Goal: Task Accomplishment & Management: Use online tool/utility

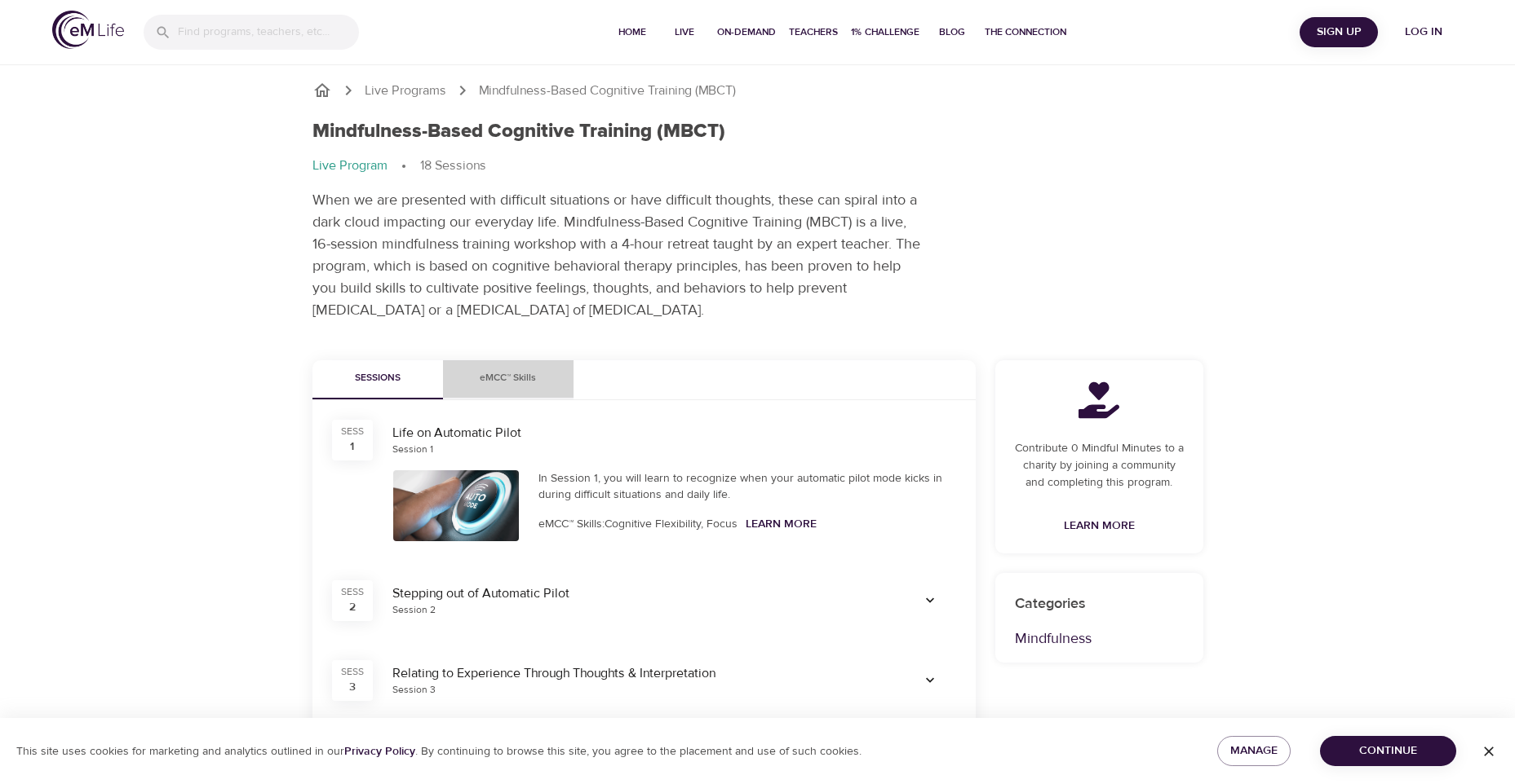
click at [510, 374] on span "eMCC™ Skills" at bounding box center [509, 379] width 111 height 17
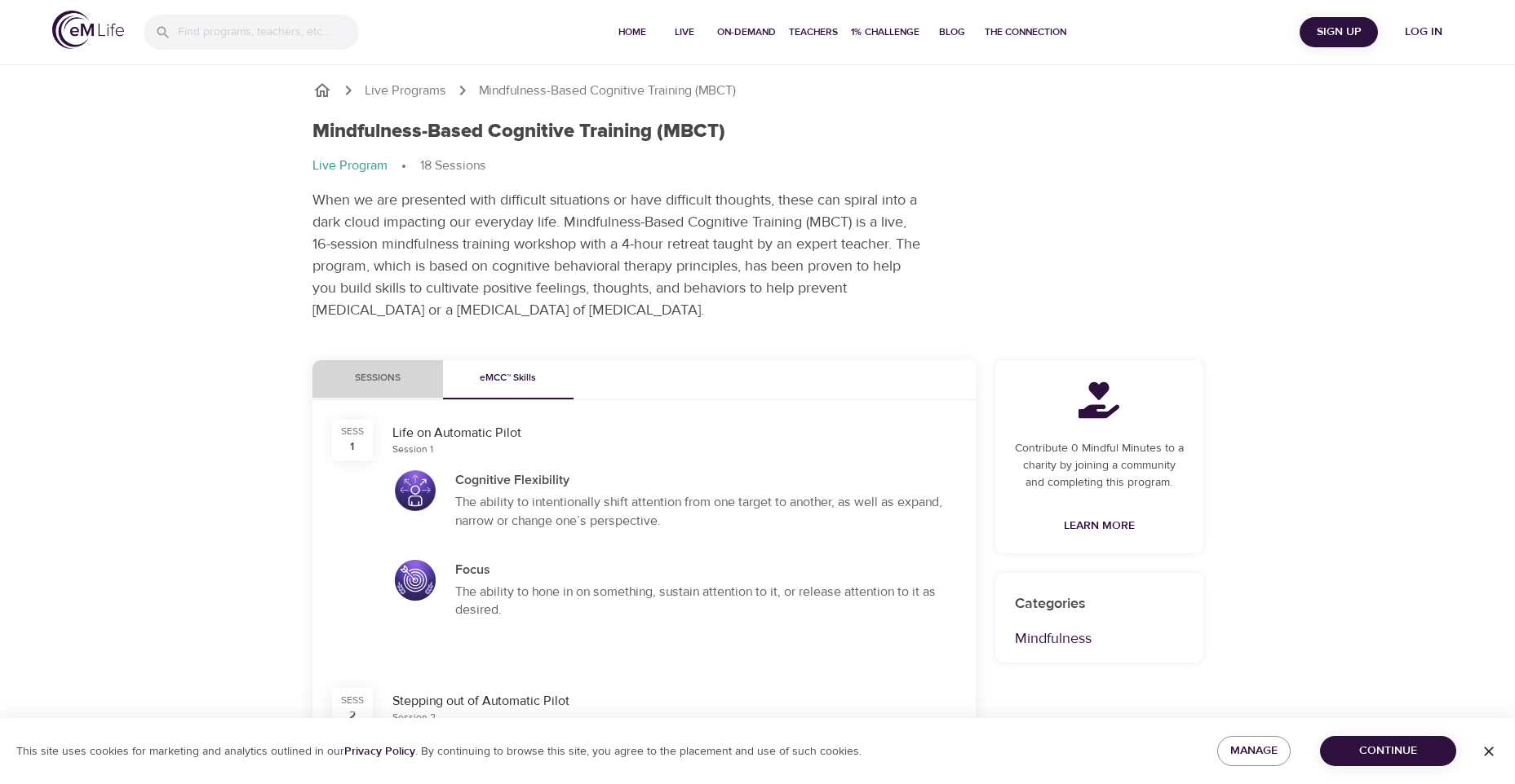
click at [378, 370] on span "Sessions" at bounding box center [378, 379] width 111 height 17
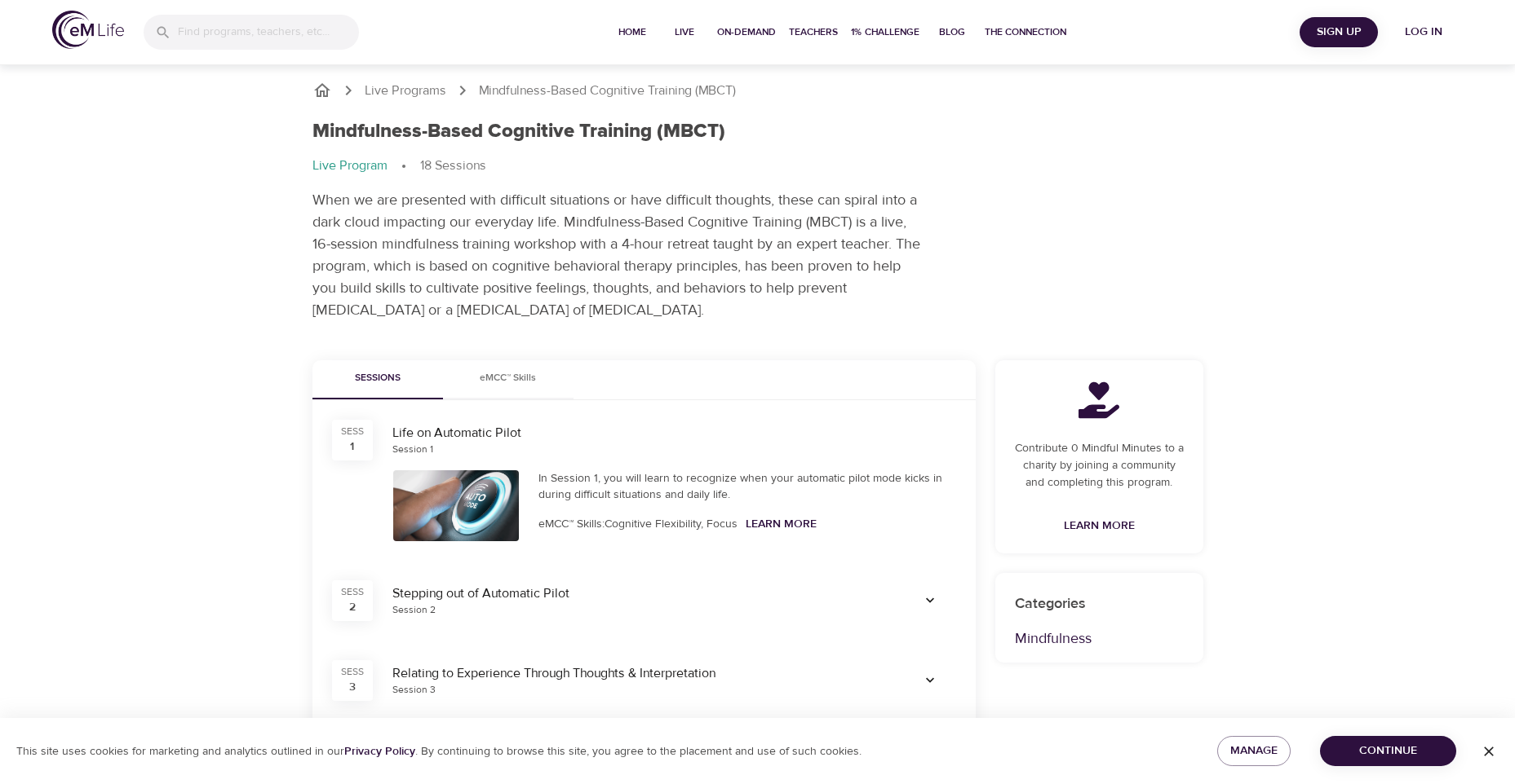
scroll to position [190, 0]
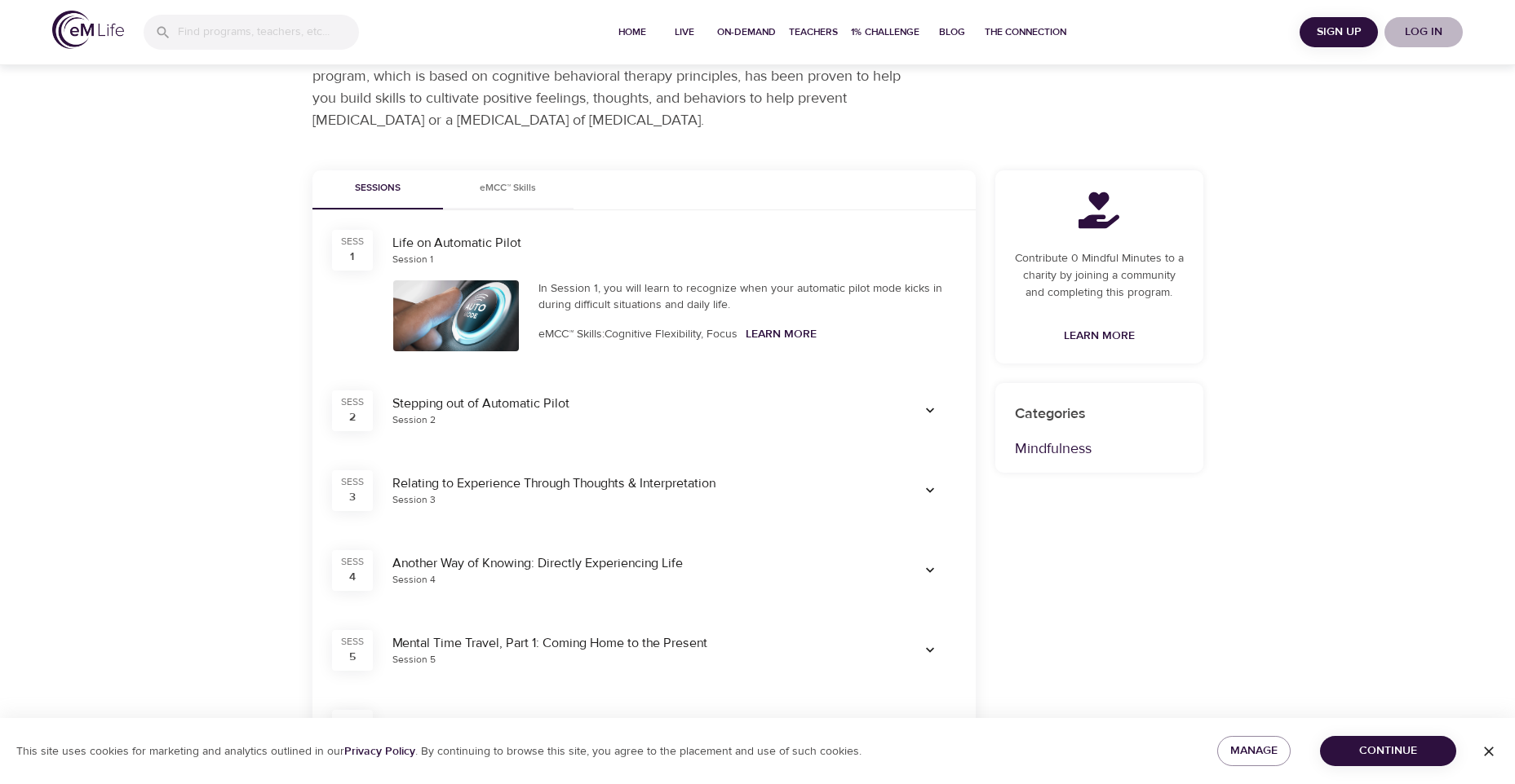
click at [1423, 26] on span "Log in" at bounding box center [1423, 32] width 65 height 20
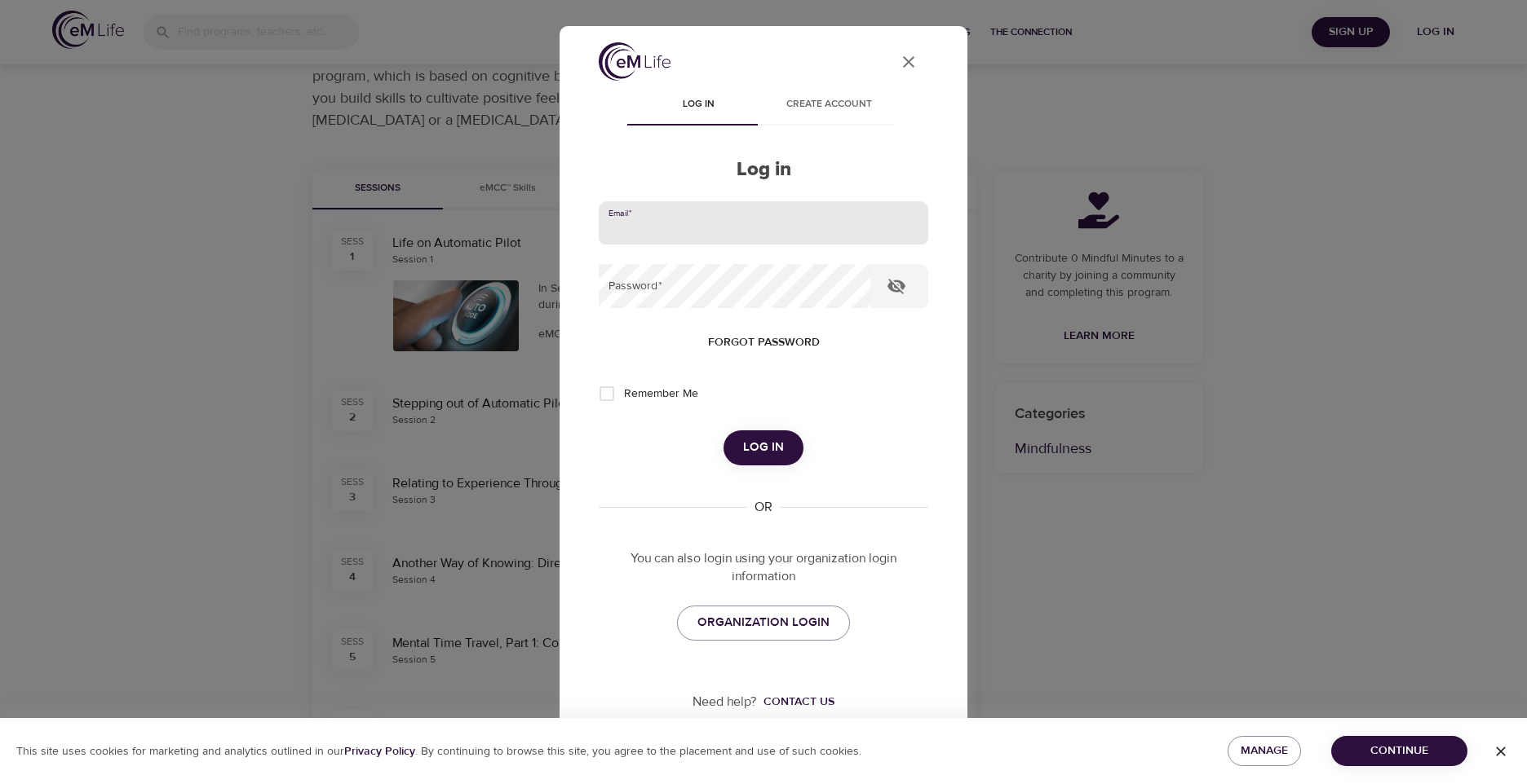
click at [770, 239] on input "email" at bounding box center [763, 223] width 330 height 44
type input "cmilligan@impactlife.org"
click at [603, 395] on input "Remember Me" at bounding box center [606, 393] width 34 height 34
checkbox input "true"
click at [760, 451] on span "Log in" at bounding box center [764, 447] width 41 height 21
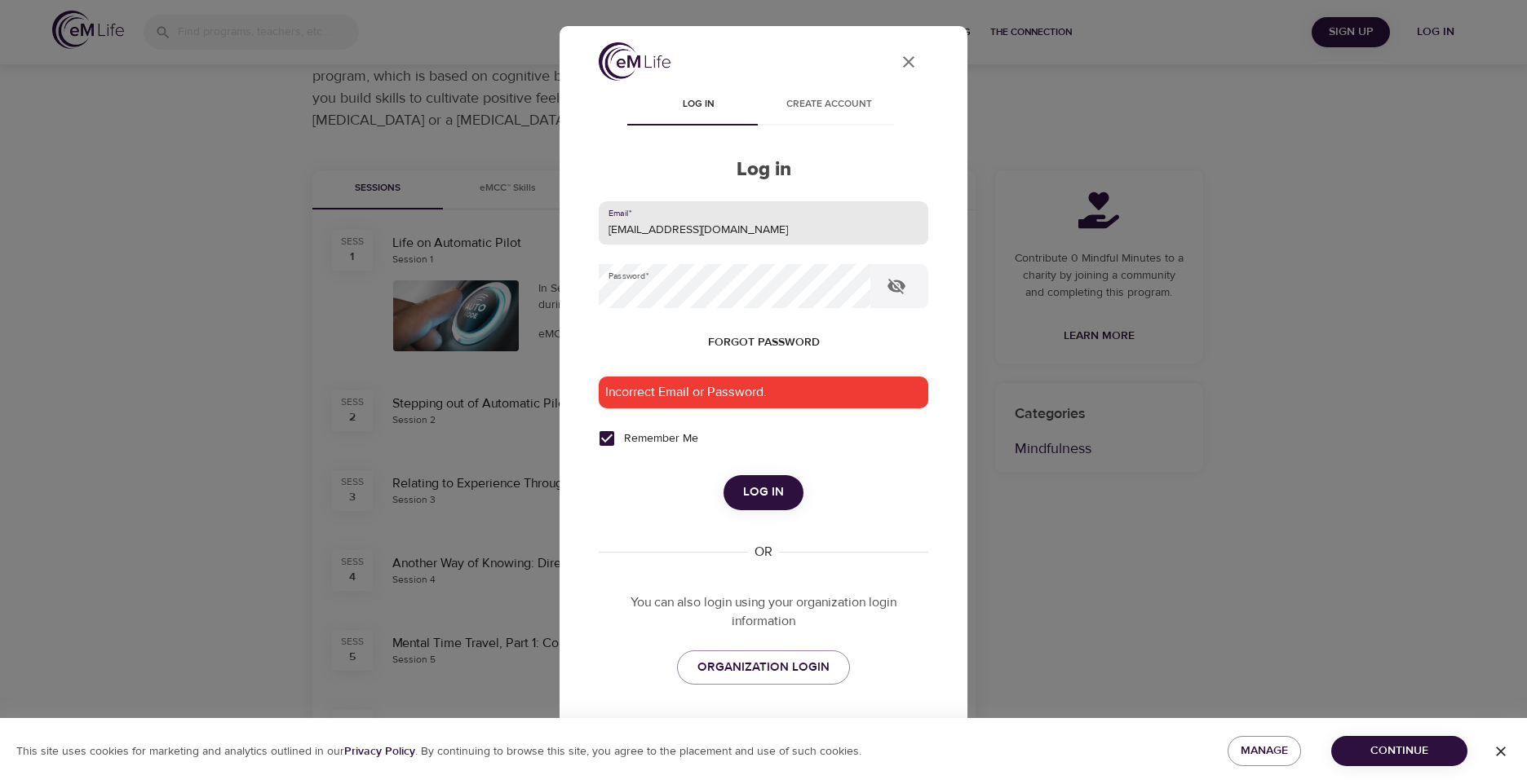
click at [759, 224] on input "cmilligan@impactlife.org" at bounding box center [763, 223] width 330 height 44
drag, startPoint x: 757, startPoint y: 232, endPoint x: 518, endPoint y: 242, distance: 239.2
click at [518, 242] on div "User Profile Log in Create account Log in Email   * cmilligan@impactlife.org Pa…" at bounding box center [763, 392] width 1527 height 784
type input "milligan.cali@gmail.com"
click at [759, 499] on span "Log in" at bounding box center [764, 492] width 41 height 21
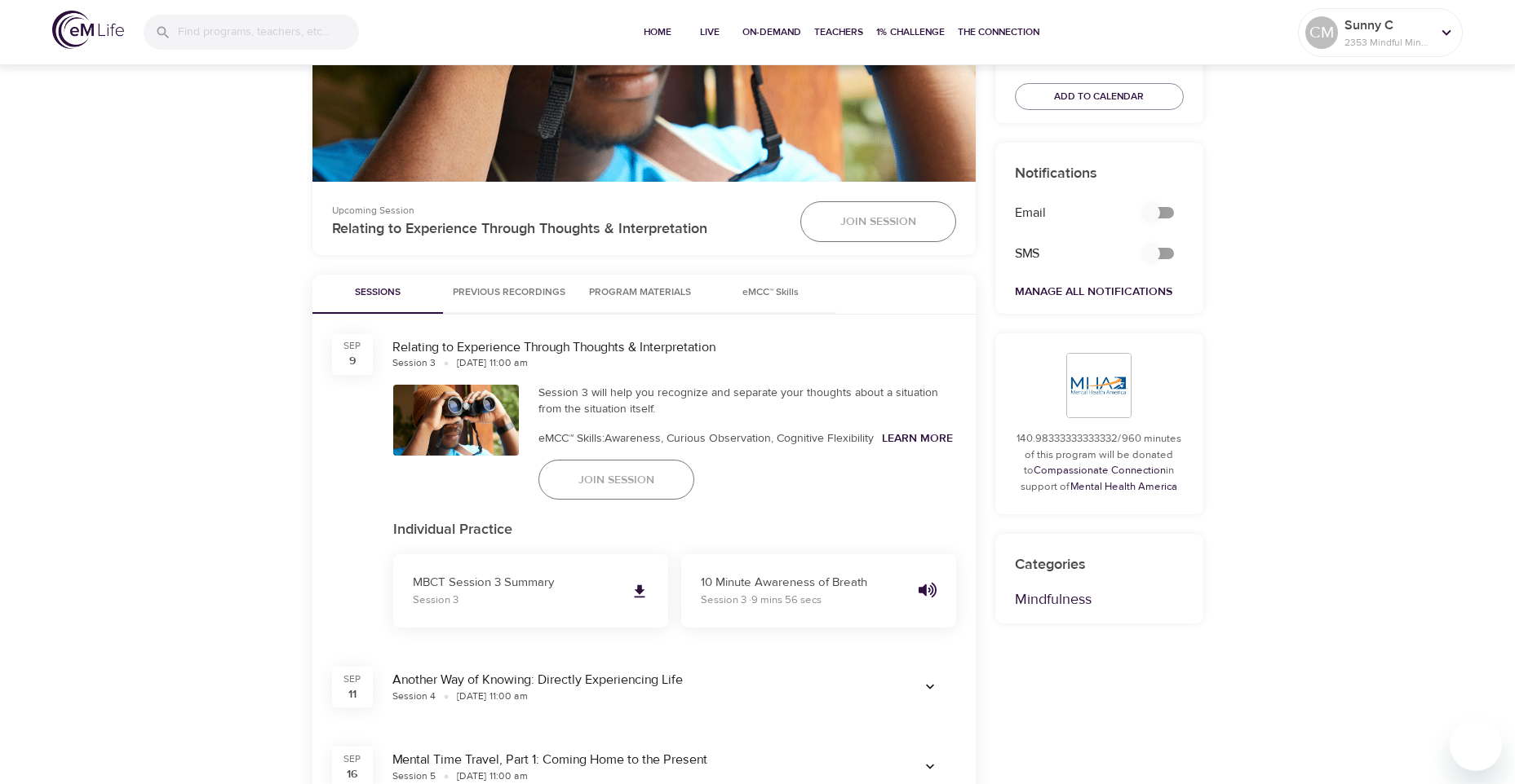
scroll to position [571, 0]
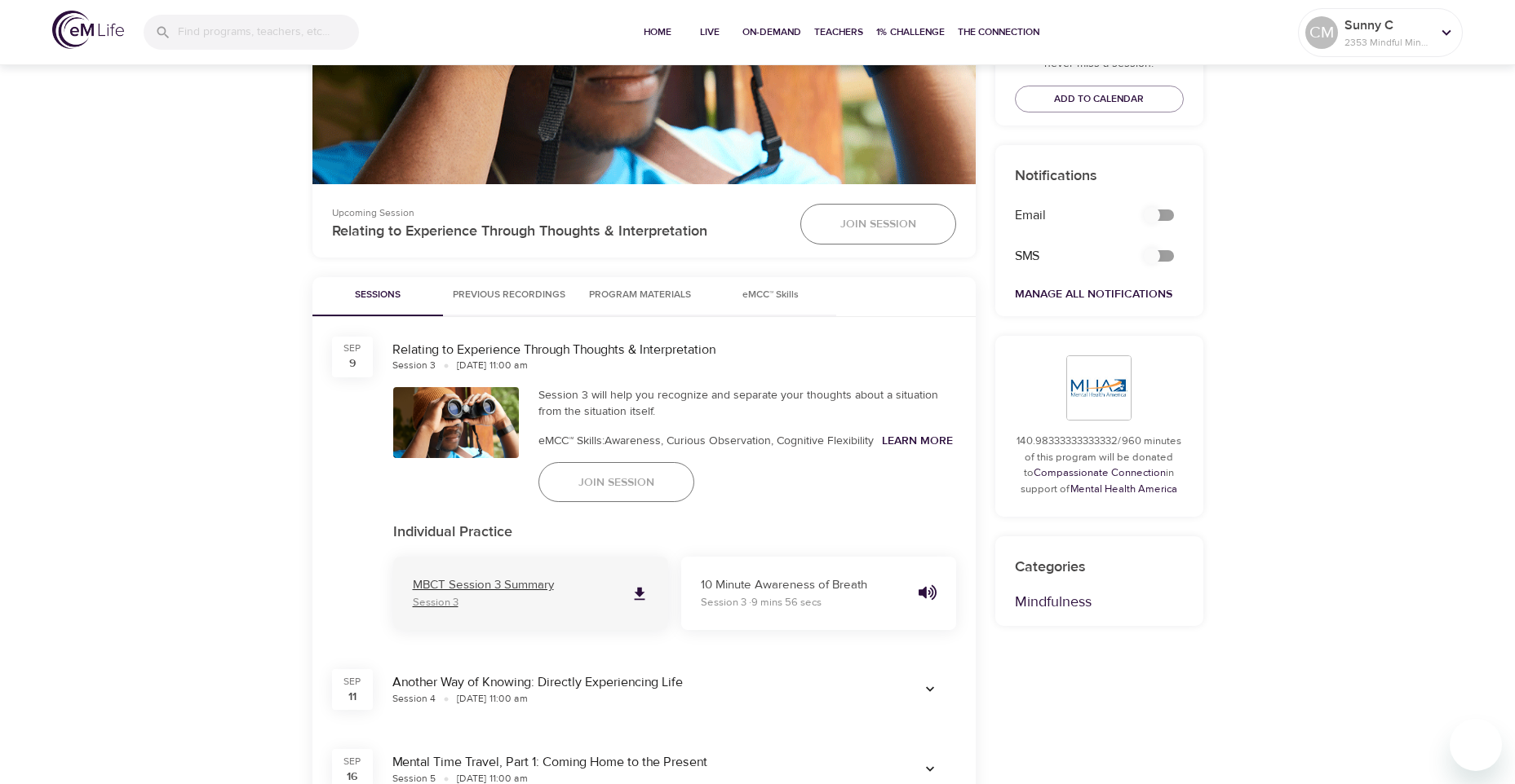
click at [638, 594] on icon at bounding box center [639, 594] width 10 height 13
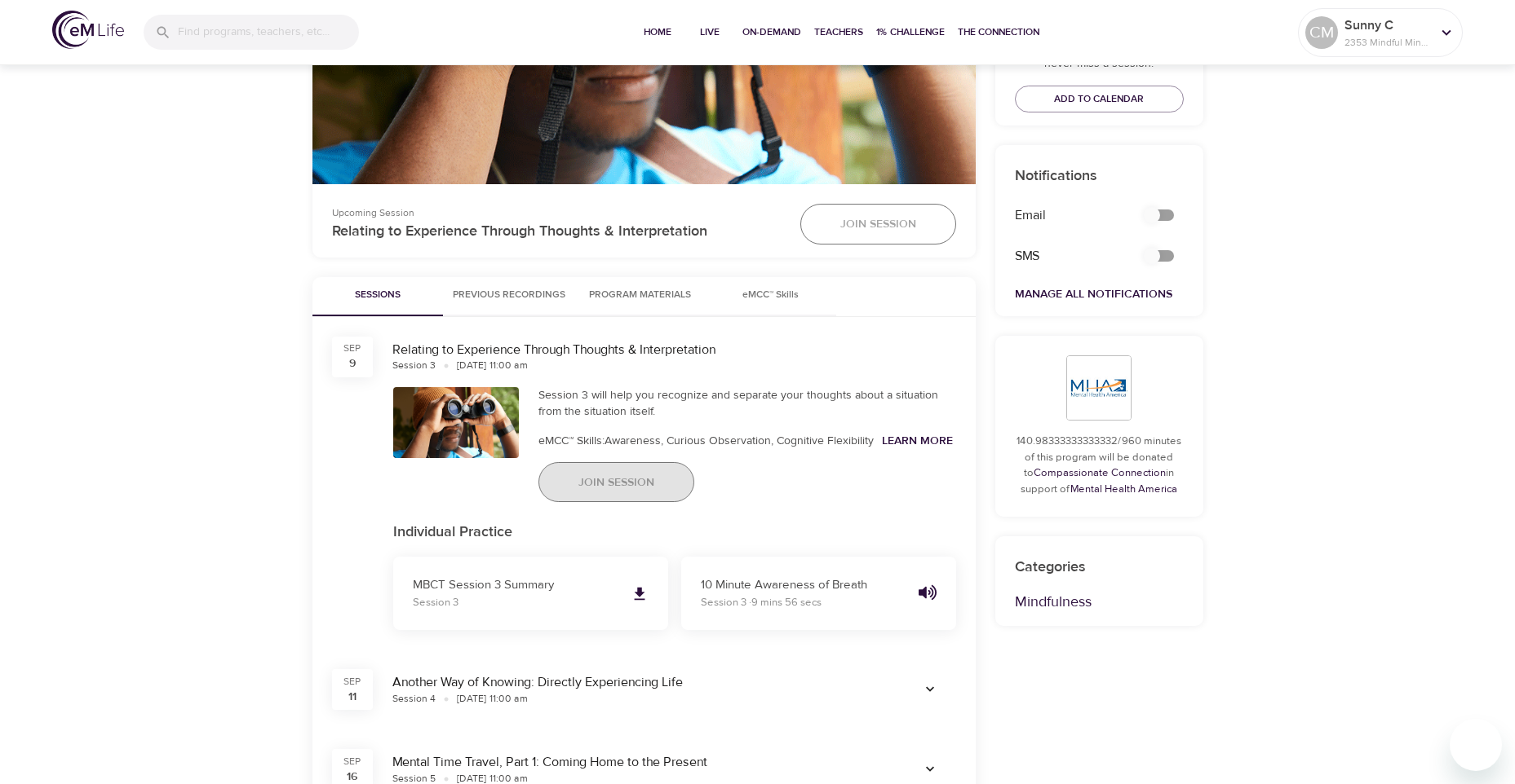
click at [608, 478] on span "Join Session" at bounding box center [616, 483] width 76 height 20
